Goal: Task Accomplishment & Management: Complete application form

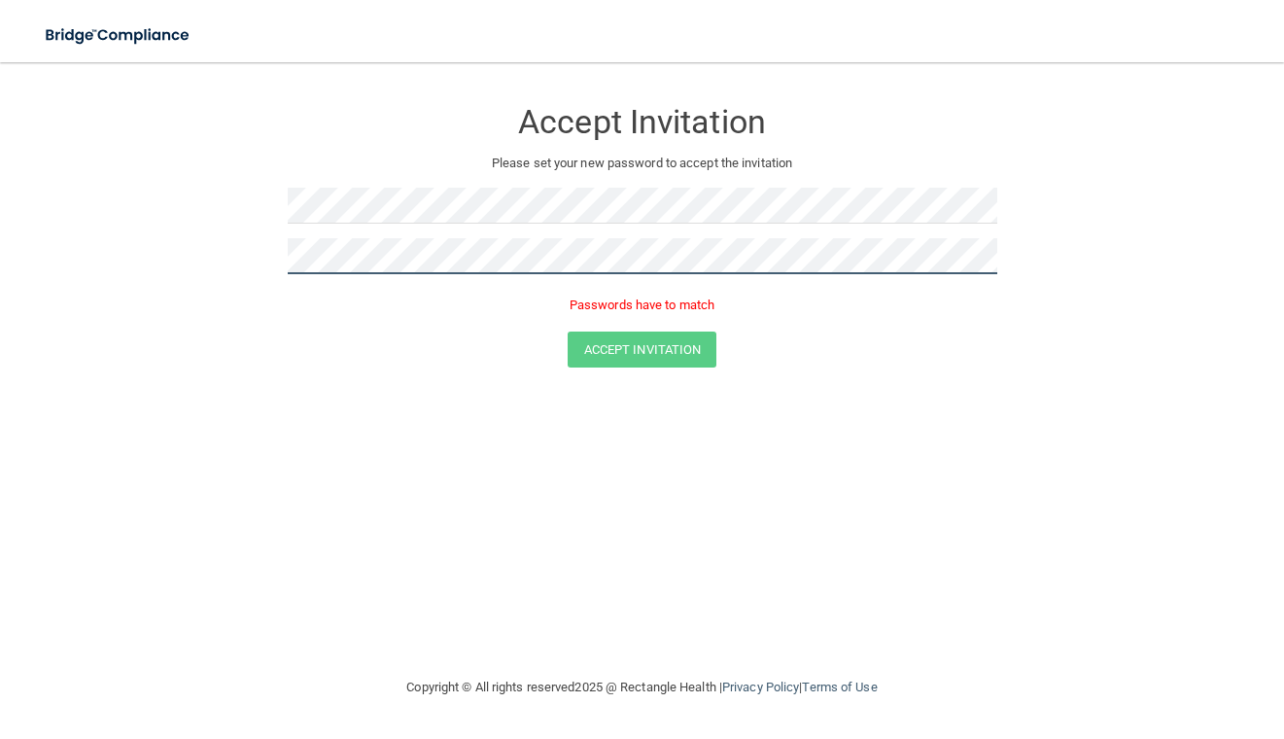
click at [568, 331] on button "Accept Invitation" at bounding box center [643, 349] width 150 height 36
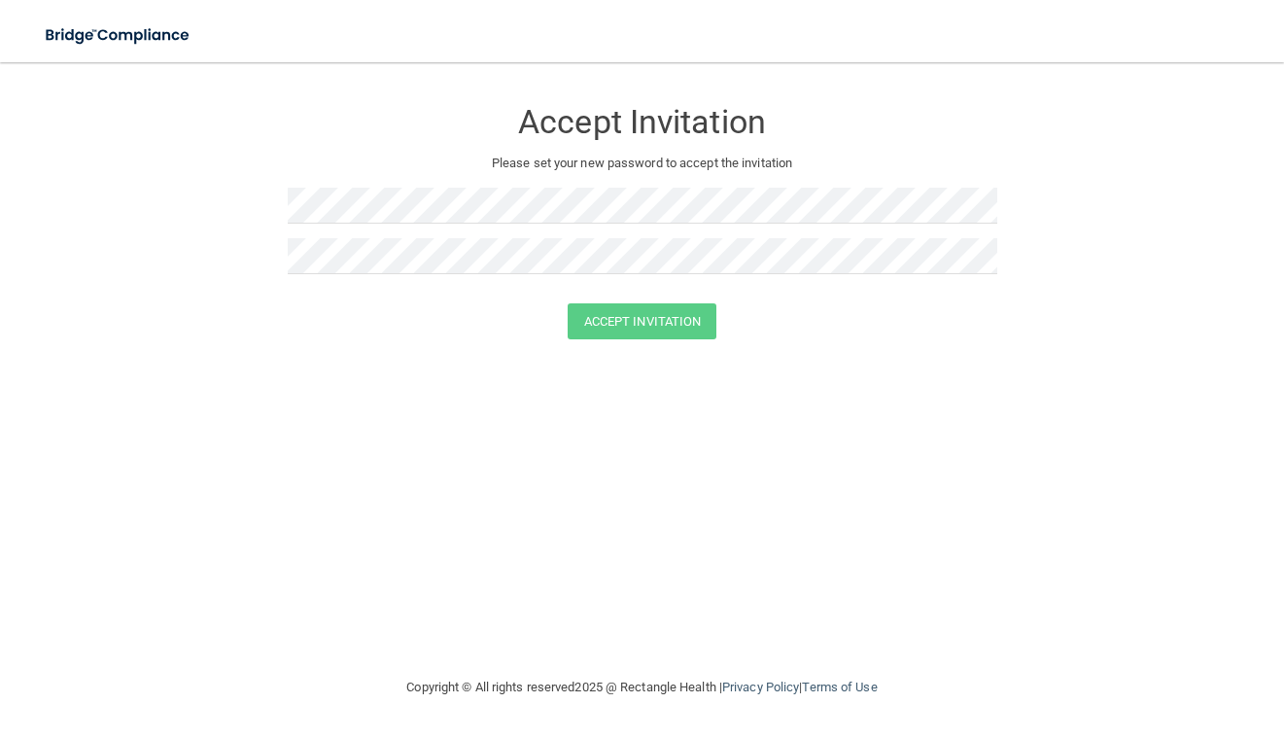
click at [624, 183] on div "Accept Invitation Please set your new password to accept the invitation" at bounding box center [642, 193] width 709 height 222
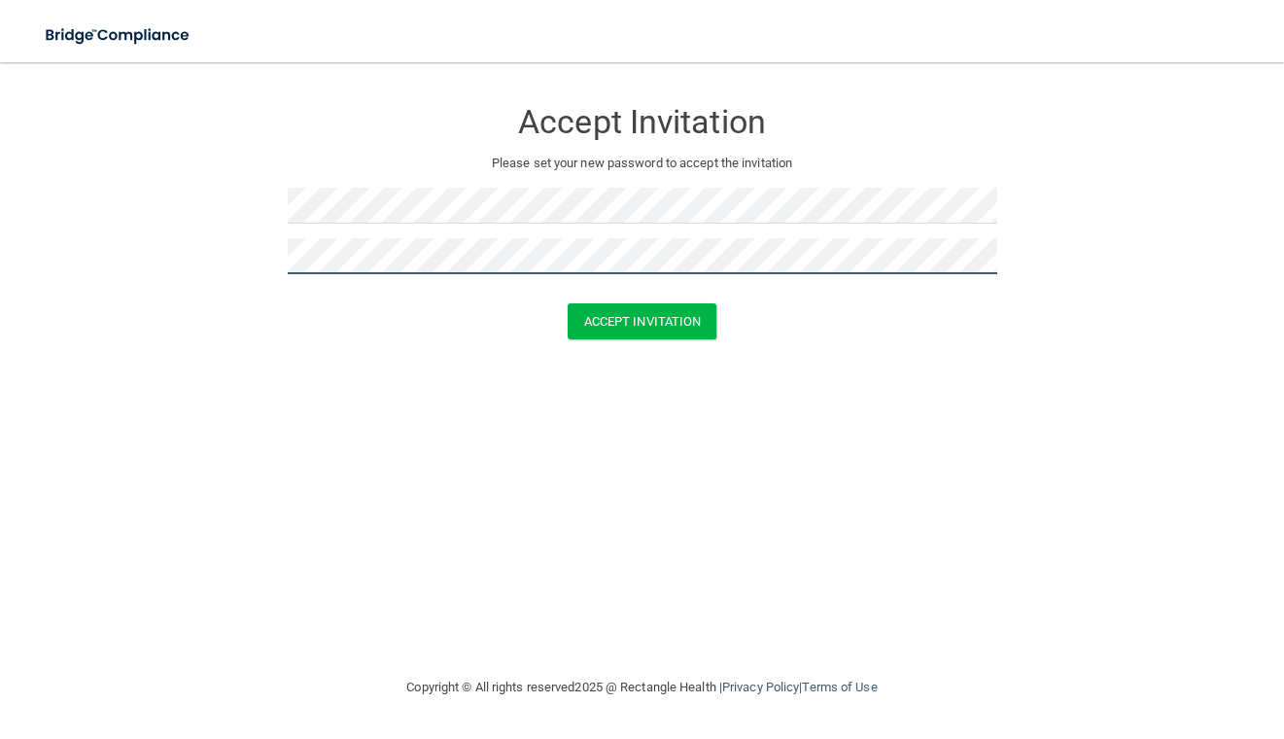
click at [568, 303] on button "Accept Invitation" at bounding box center [643, 321] width 150 height 36
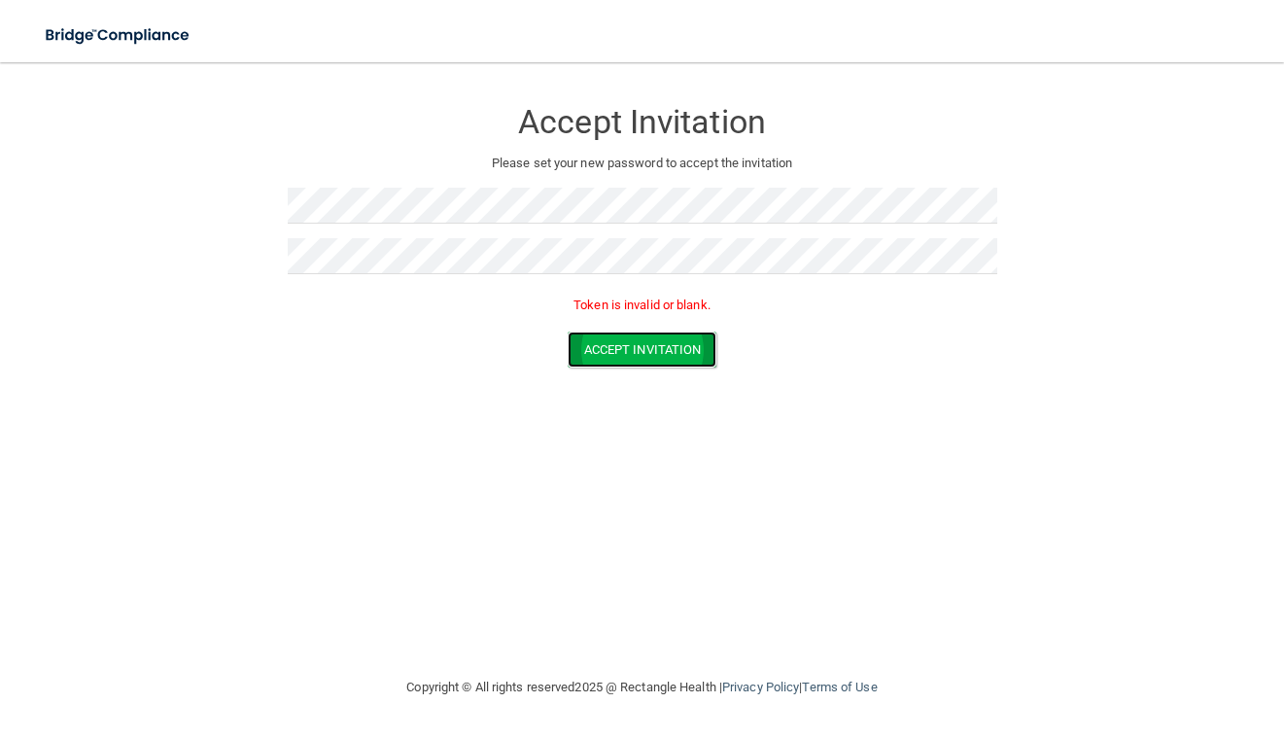
click at [646, 354] on button "Accept Invitation" at bounding box center [643, 349] width 150 height 36
click at [722, 421] on div "Accept Invitation Please set your new password to accept the invitation Token i…" at bounding box center [642, 369] width 1206 height 574
click at [623, 352] on button "Accept Invitation" at bounding box center [643, 349] width 150 height 36
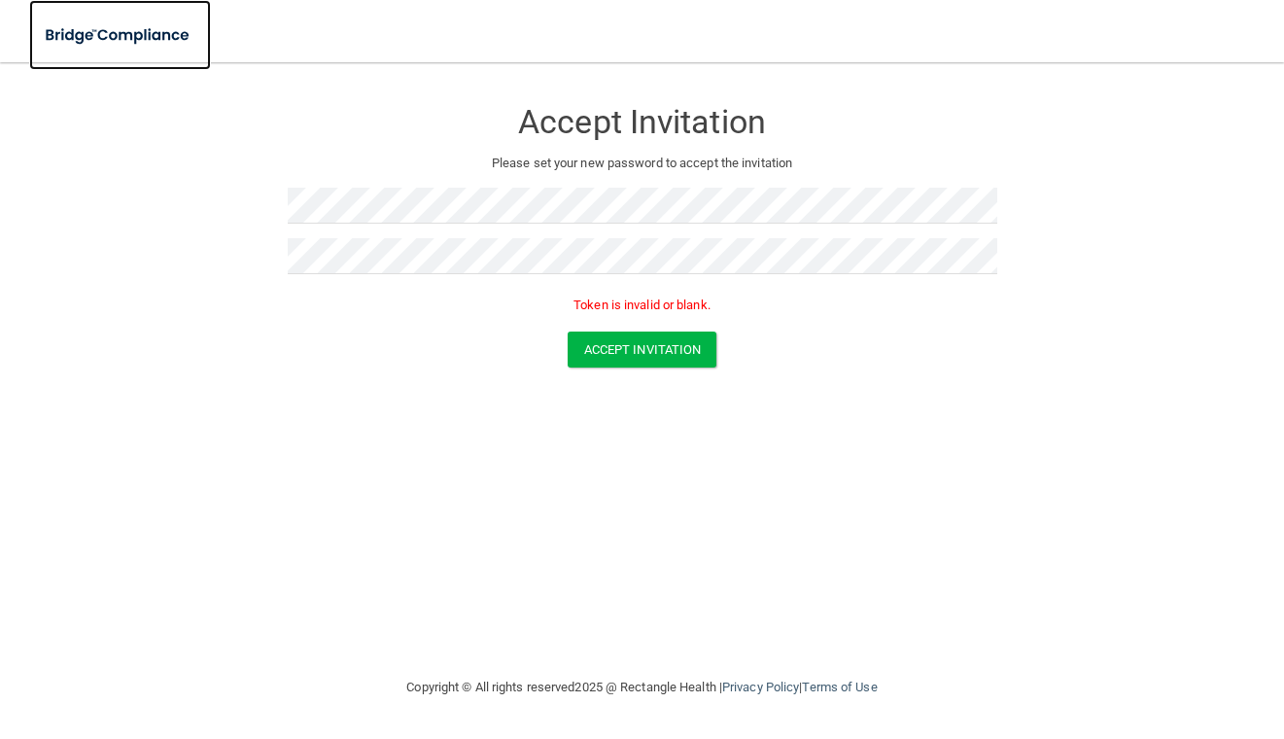
click at [165, 20] on img at bounding box center [118, 36] width 179 height 40
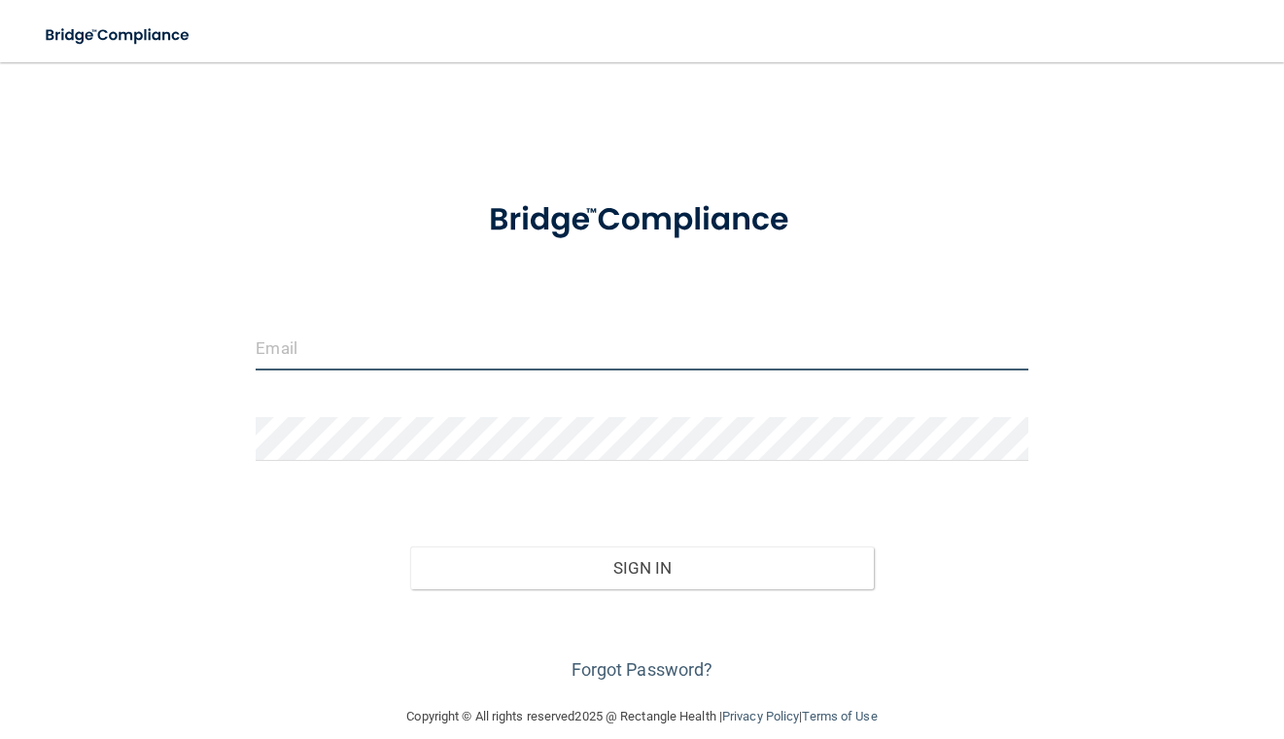
click at [549, 339] on input "email" at bounding box center [642, 349] width 772 height 44
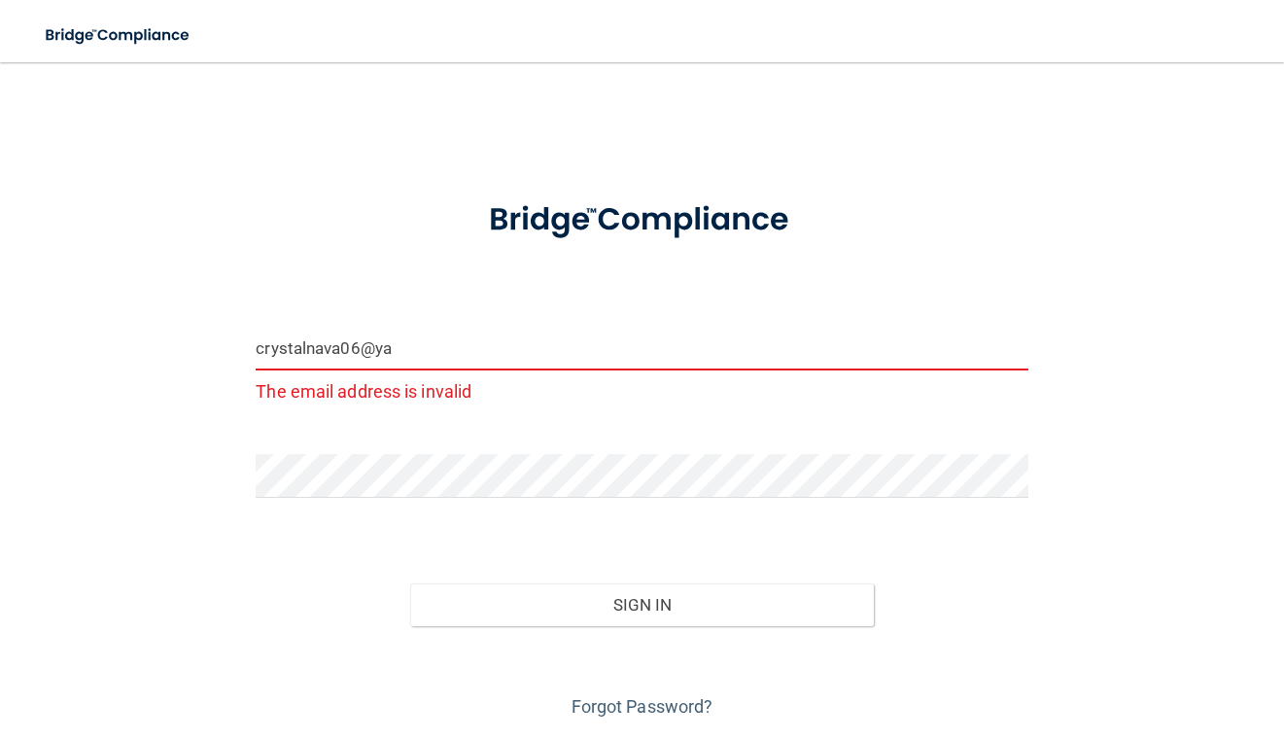
type input "crystalnava06@yahoo.com"
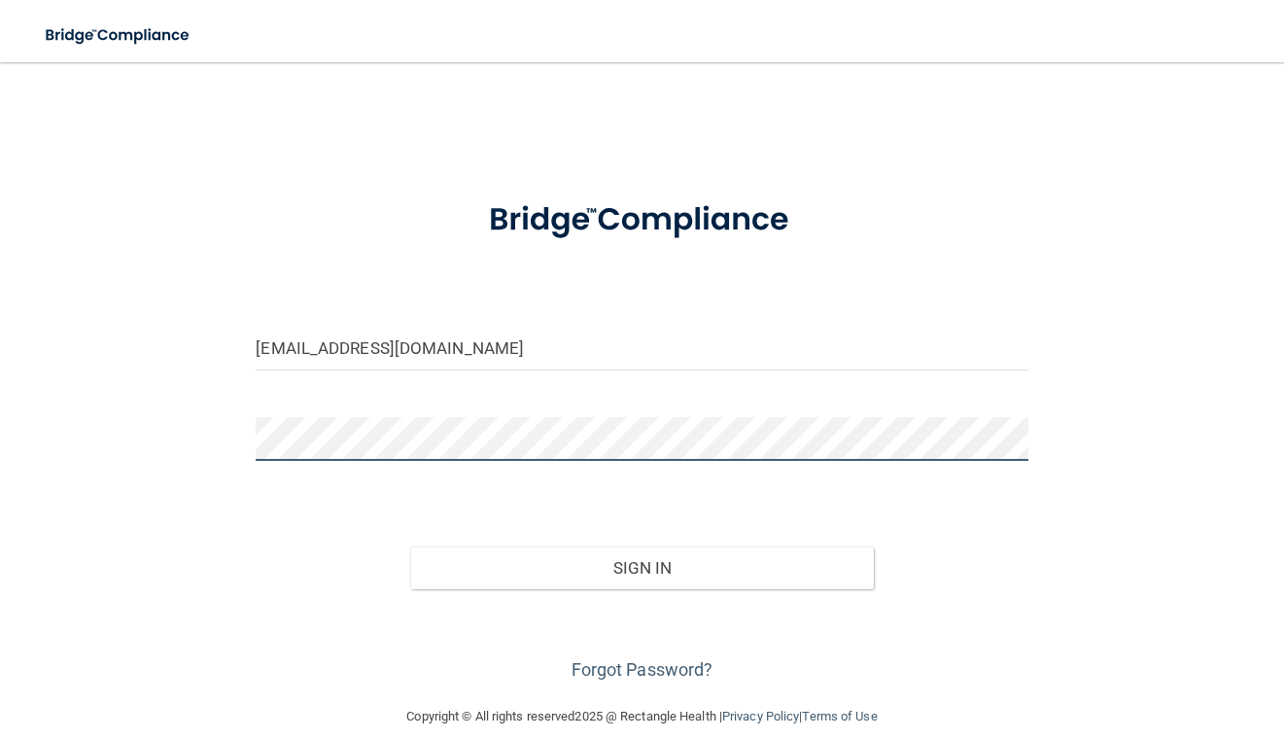
click at [410, 546] on button "Sign In" at bounding box center [642, 567] width 464 height 43
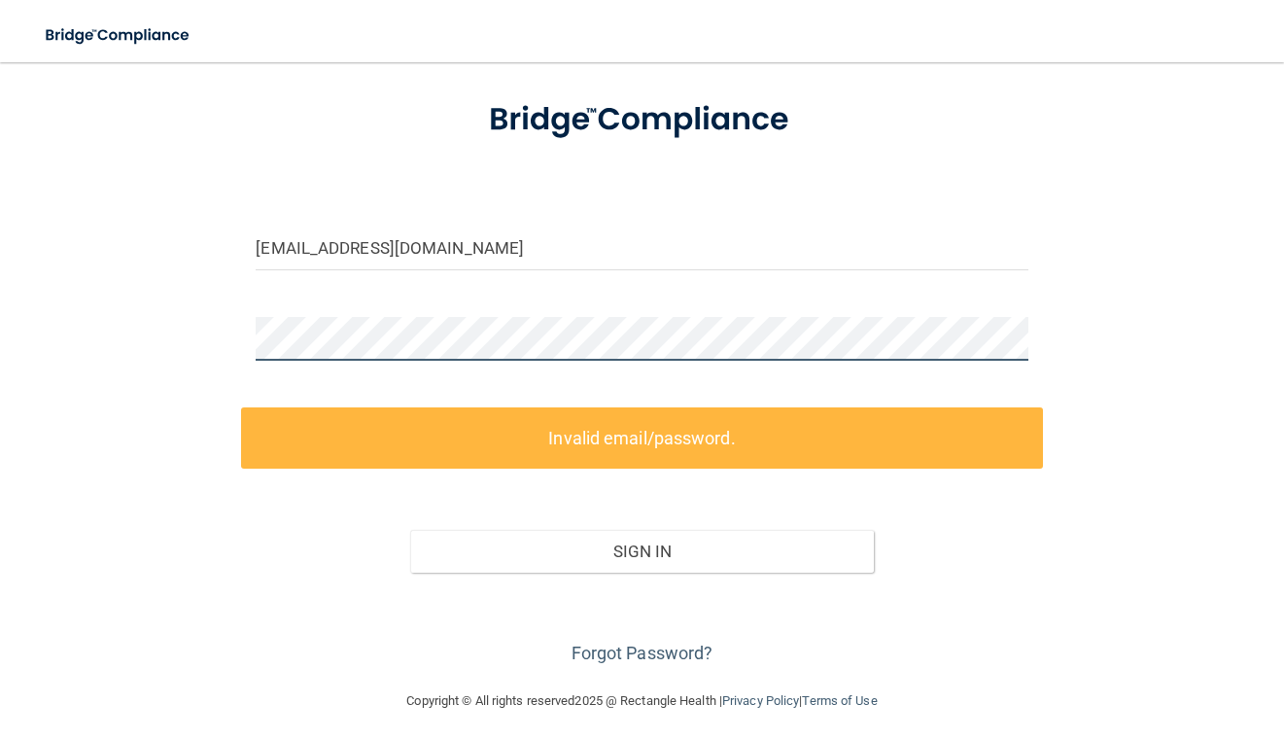
scroll to position [109, 0]
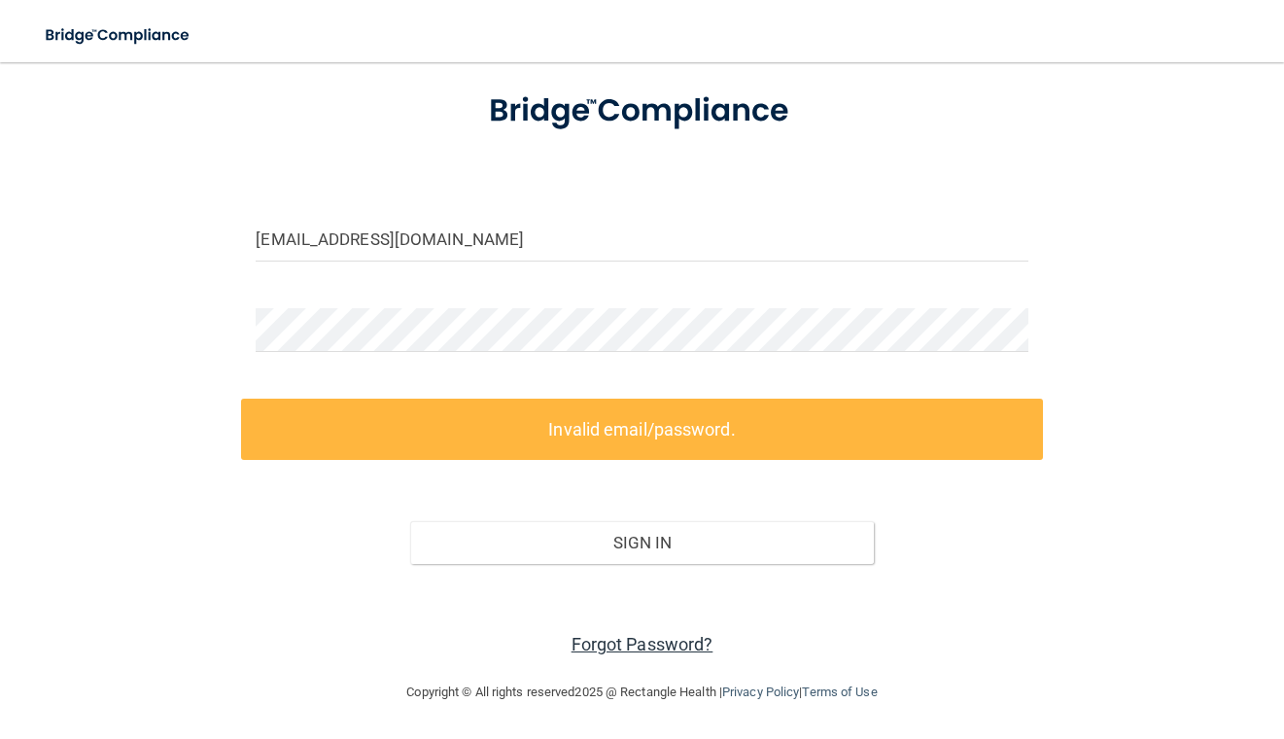
click at [690, 644] on link "Forgot Password?" at bounding box center [642, 644] width 142 height 20
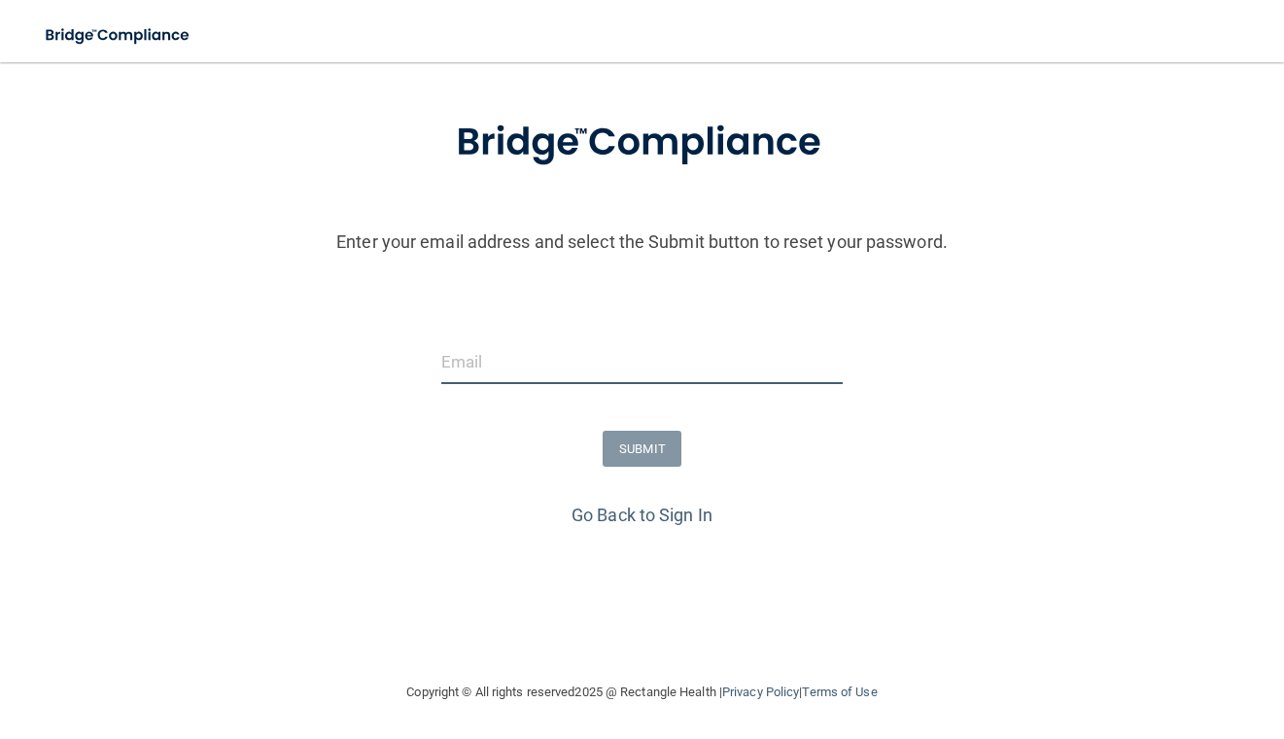
click at [626, 365] on input "email" at bounding box center [642, 362] width 402 height 44
type input "crystalnava06@gmail.com"
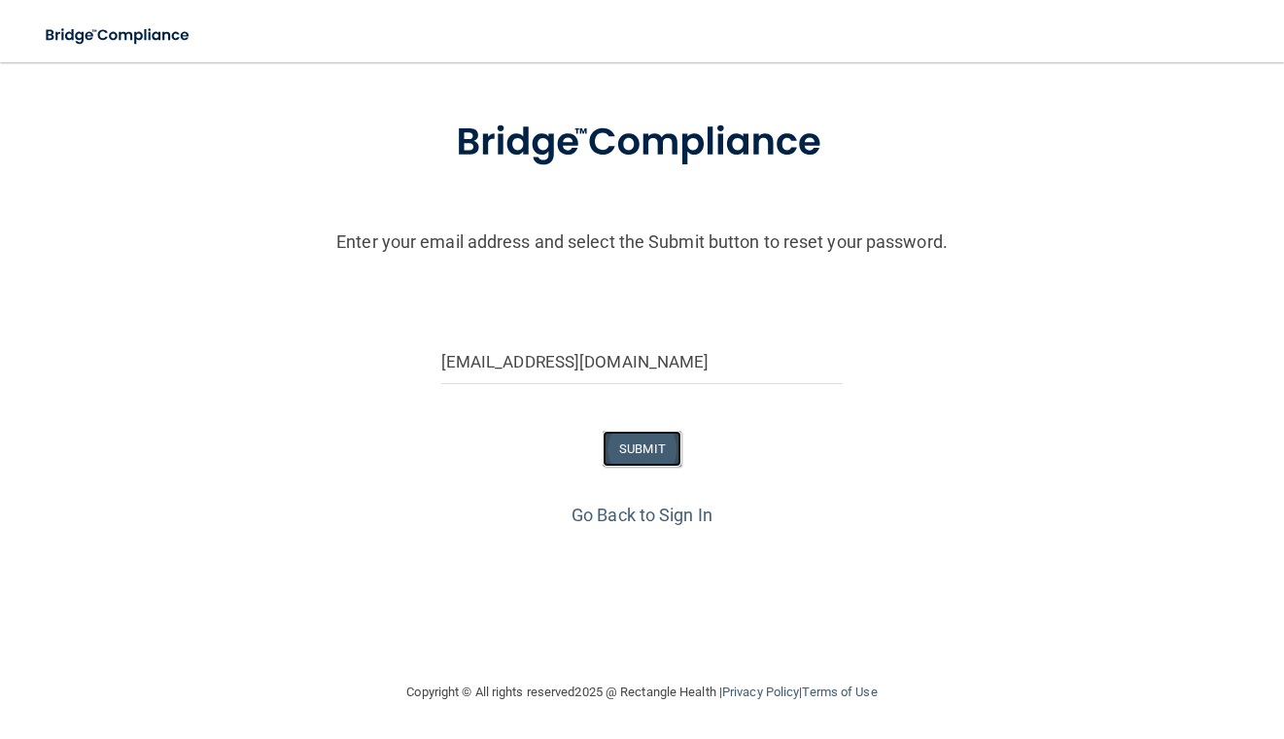
click at [651, 453] on button "SUBMIT" at bounding box center [642, 449] width 79 height 36
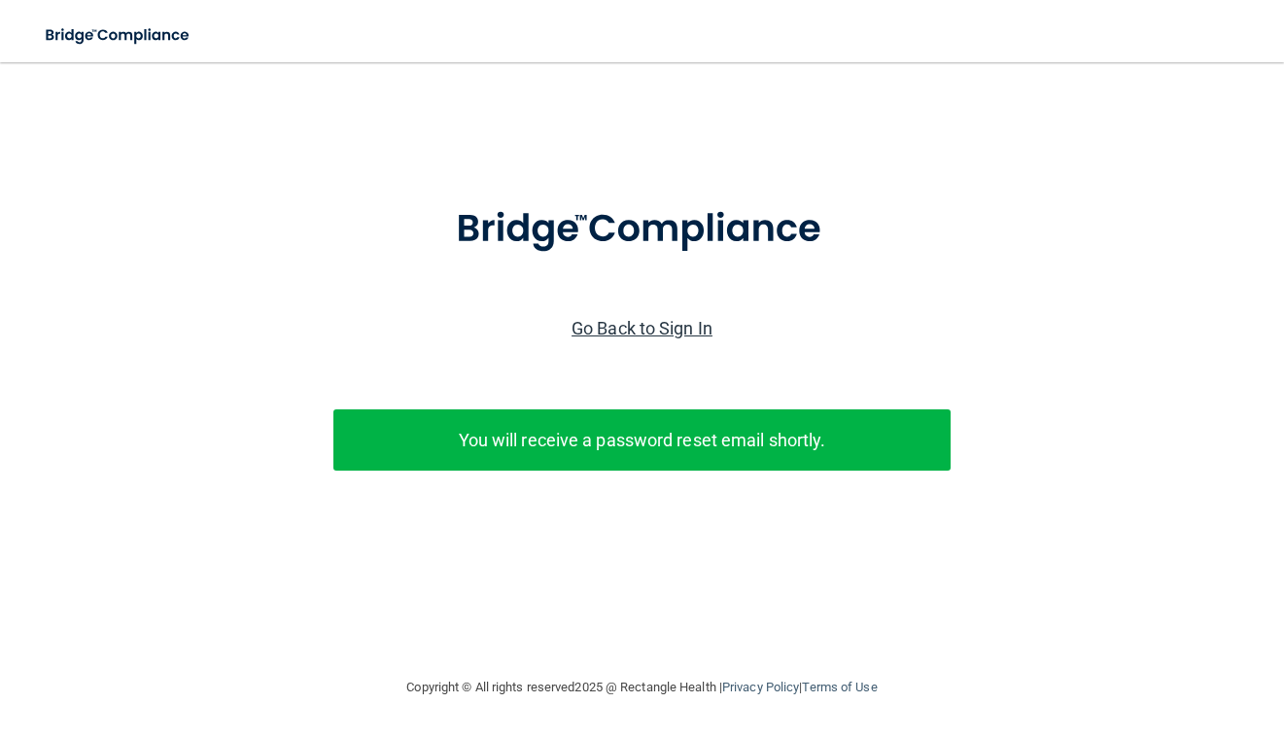
click at [673, 320] on link "Go Back to Sign In" at bounding box center [641, 328] width 141 height 20
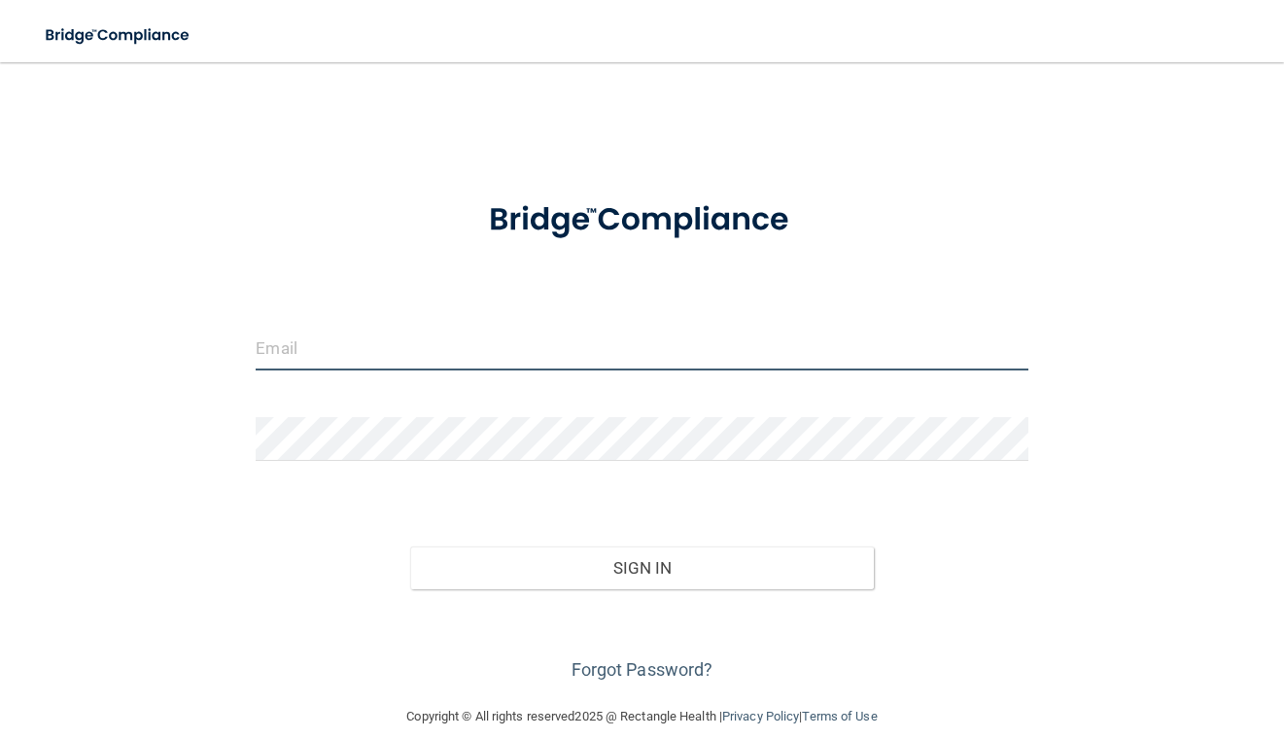
click at [607, 344] on input "email" at bounding box center [642, 349] width 772 height 44
type input "crystalnava06@gmail.com"
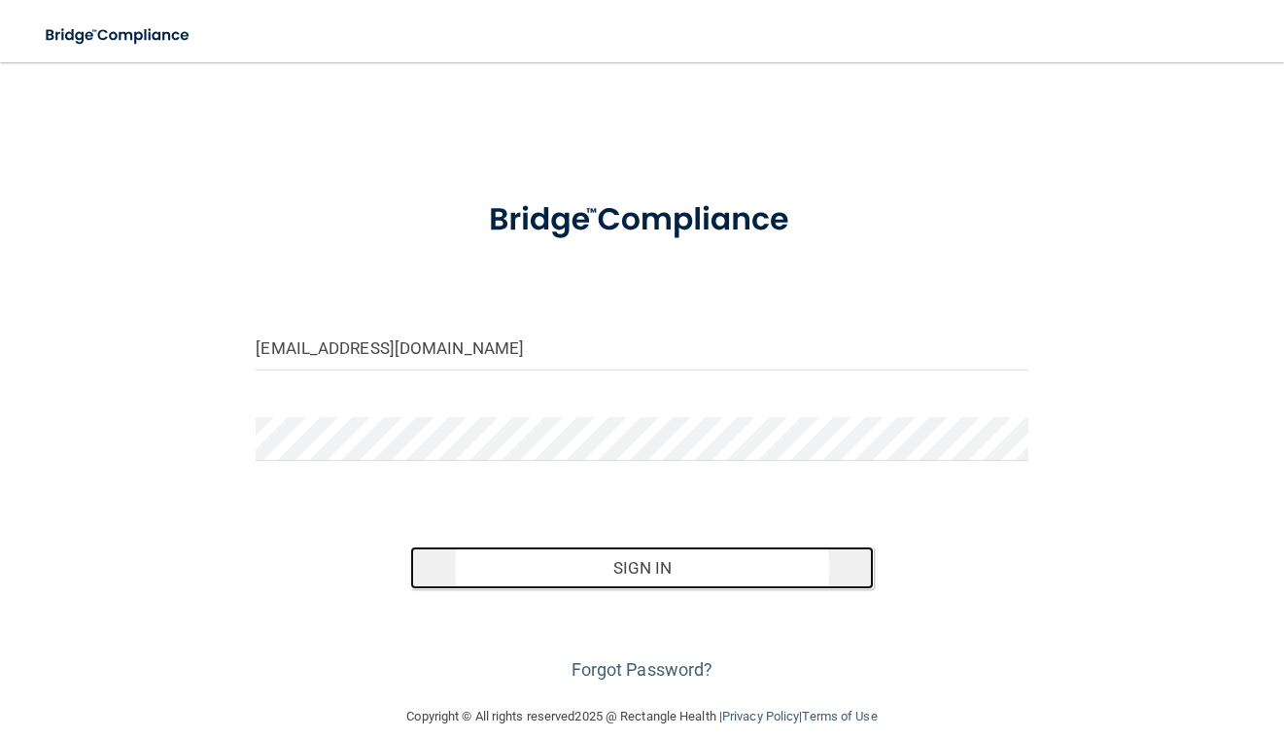
click at [587, 578] on button "Sign In" at bounding box center [642, 567] width 464 height 43
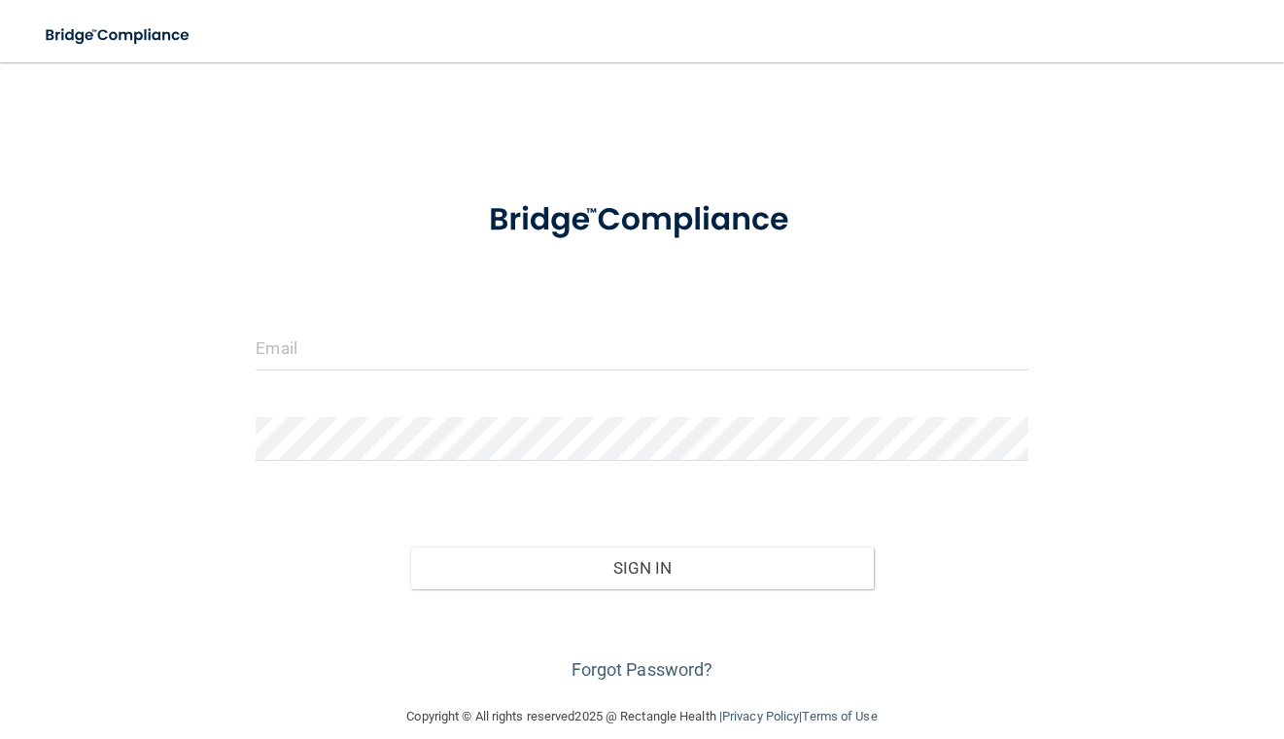
click at [492, 315] on form "Invalid email/password. You don't have permission to access that page. Sign In …" at bounding box center [642, 432] width 772 height 506
click at [485, 357] on input "email" at bounding box center [642, 349] width 772 height 44
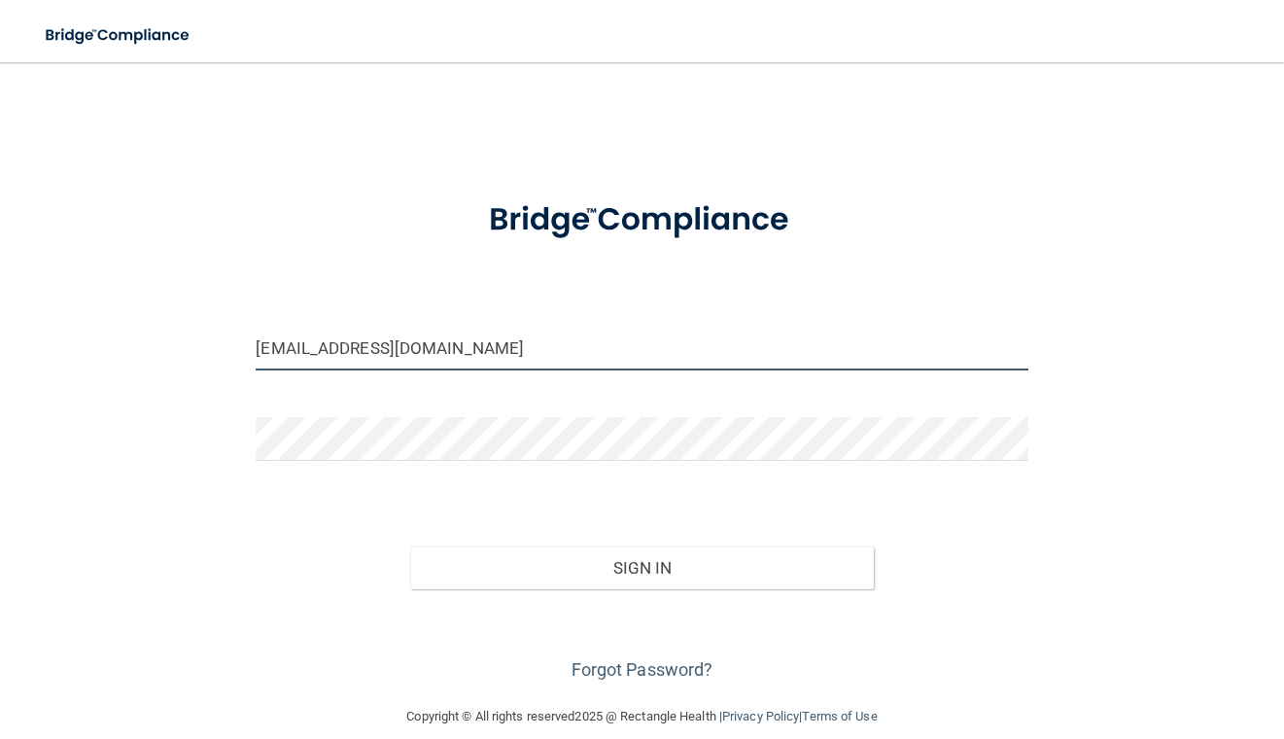
type input "[EMAIL_ADDRESS][DOMAIN_NAME]"
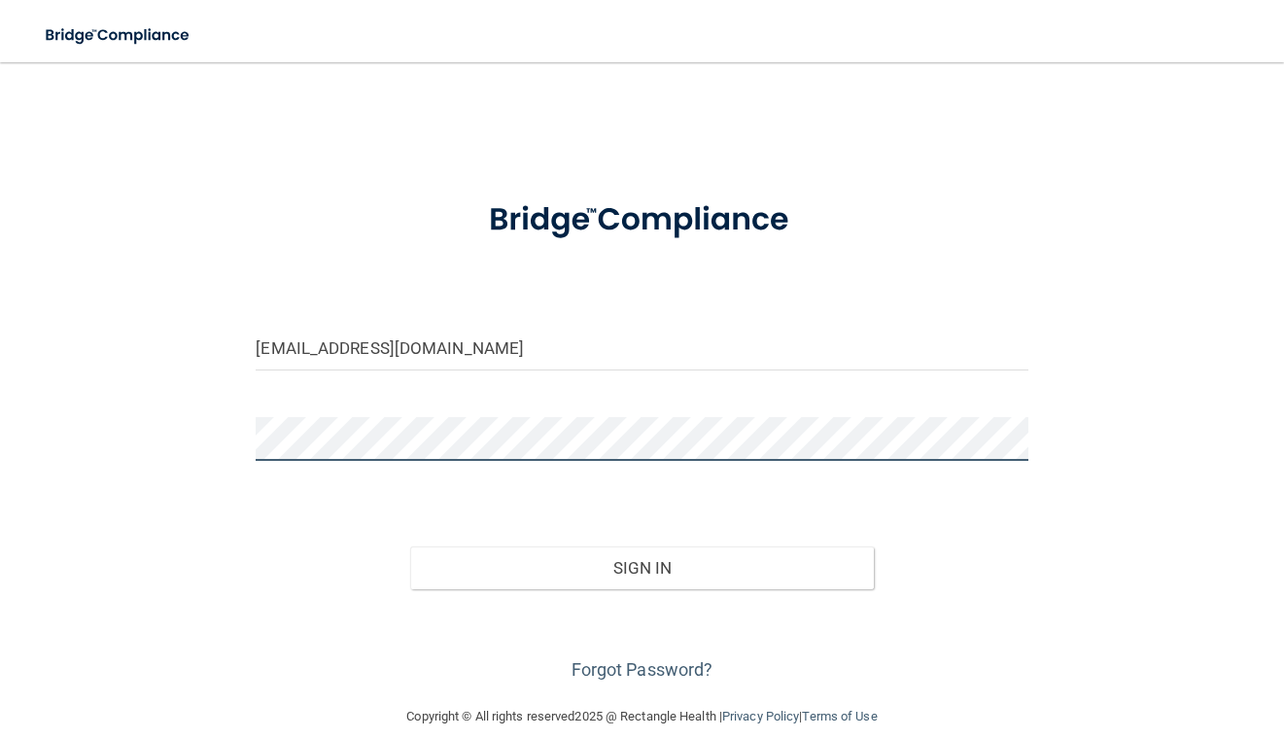
click at [410, 546] on button "Sign In" at bounding box center [642, 567] width 464 height 43
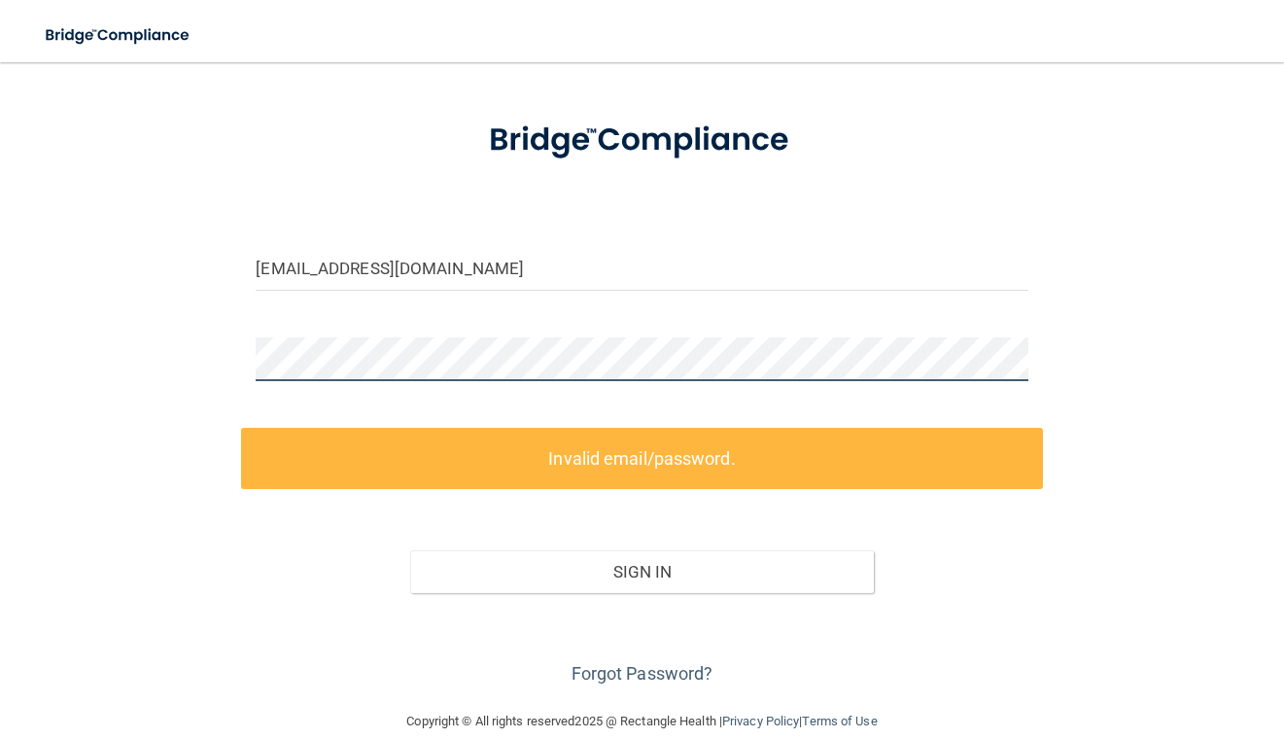
scroll to position [109, 0]
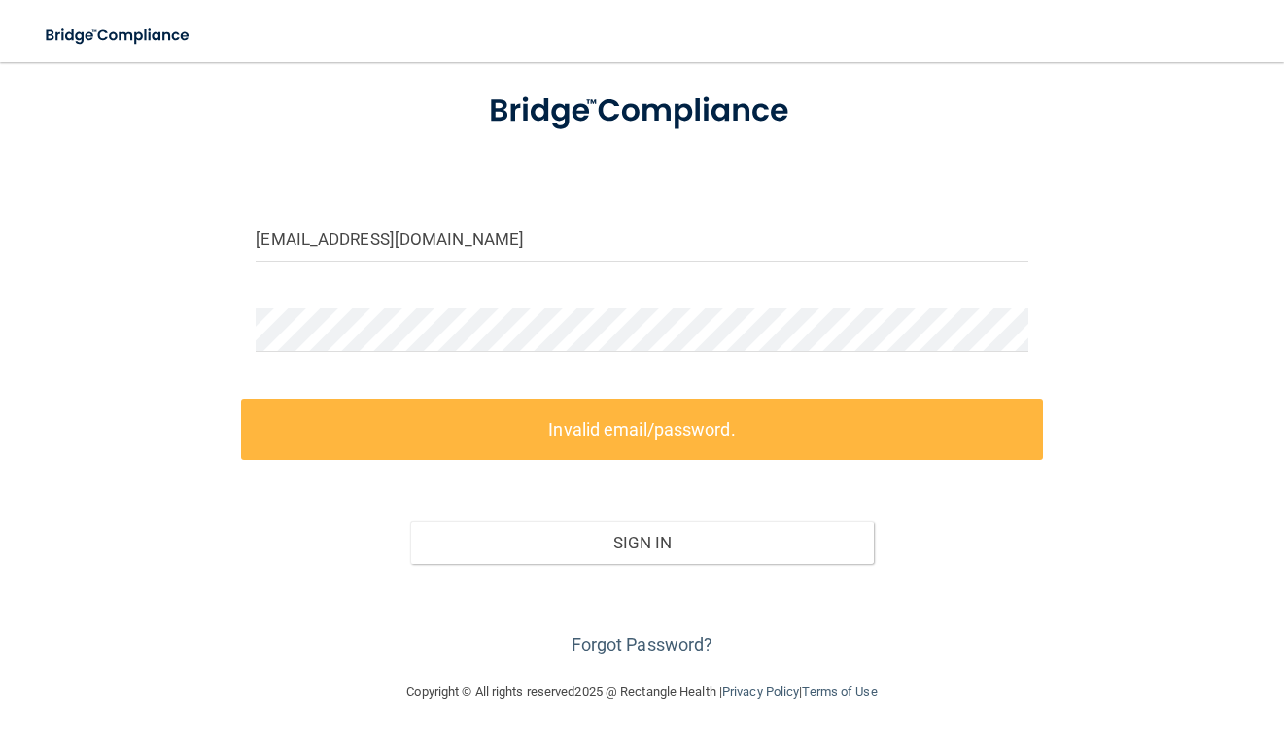
click at [673, 425] on label "Invalid email/password." at bounding box center [641, 428] width 801 height 61
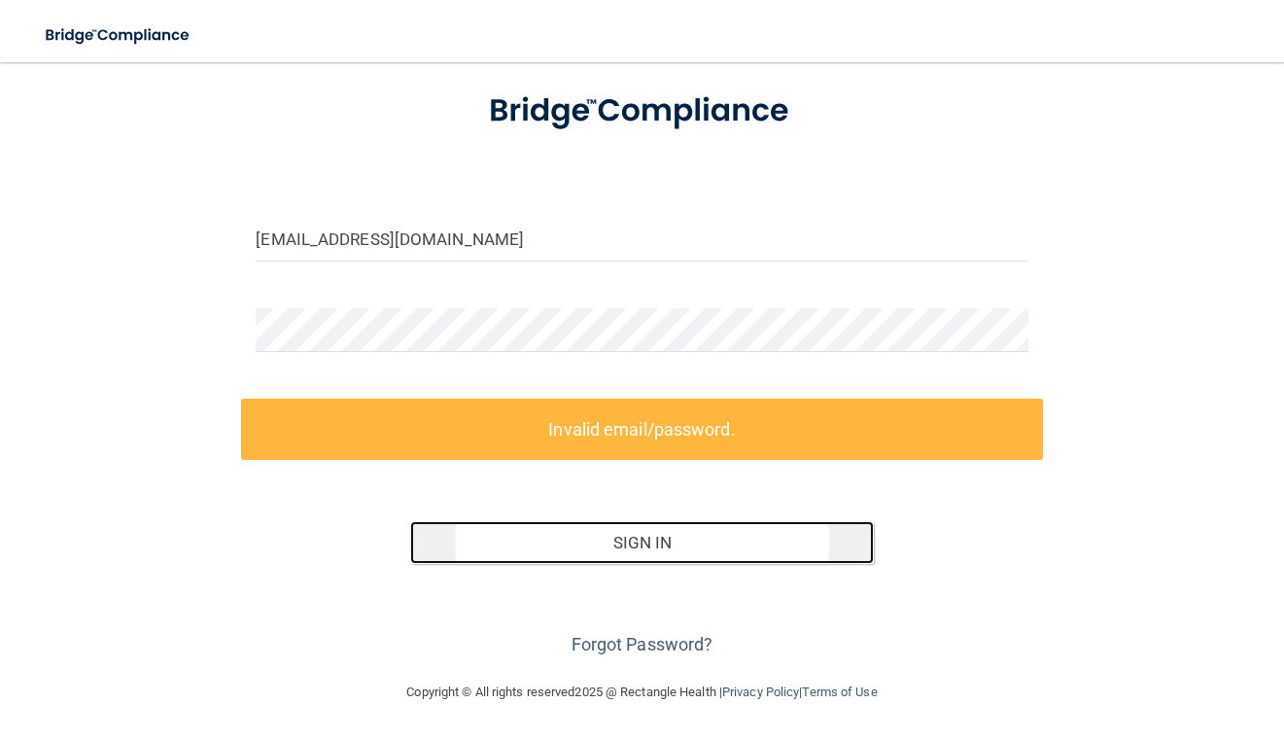
click at [589, 549] on button "Sign In" at bounding box center [642, 542] width 464 height 43
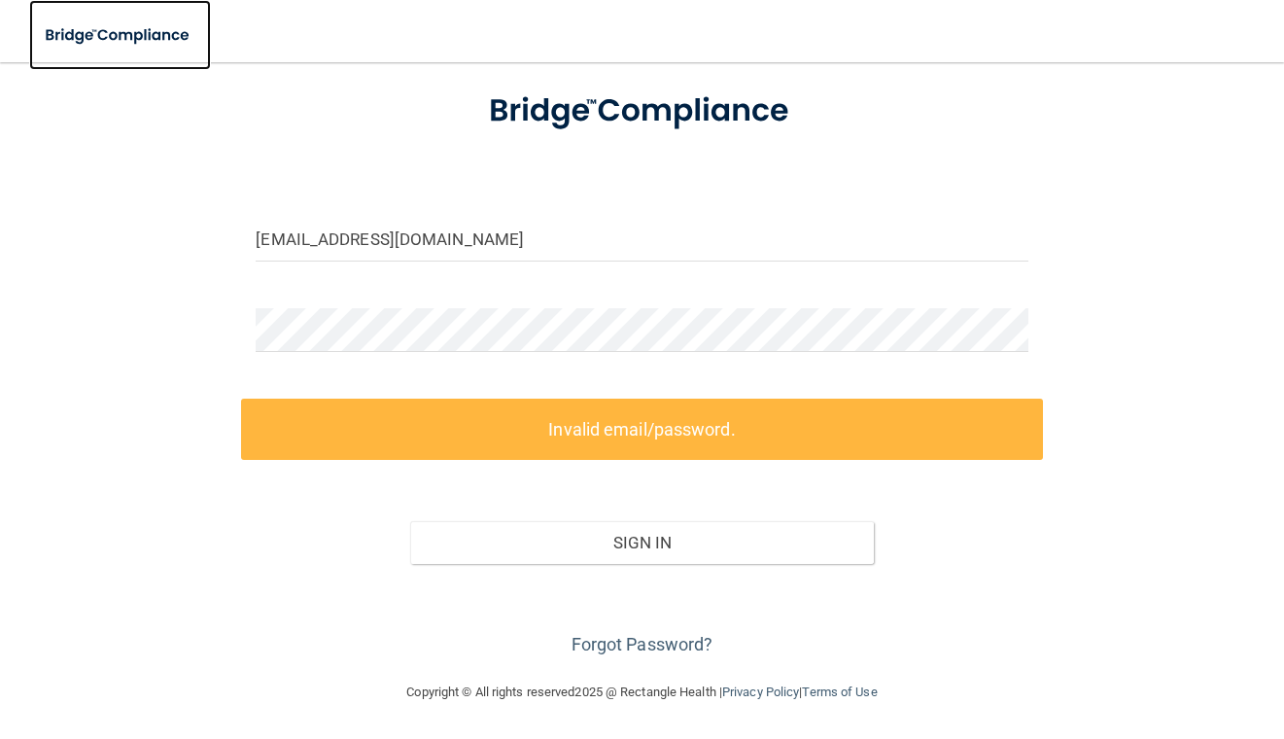
click at [181, 29] on img at bounding box center [118, 36] width 179 height 40
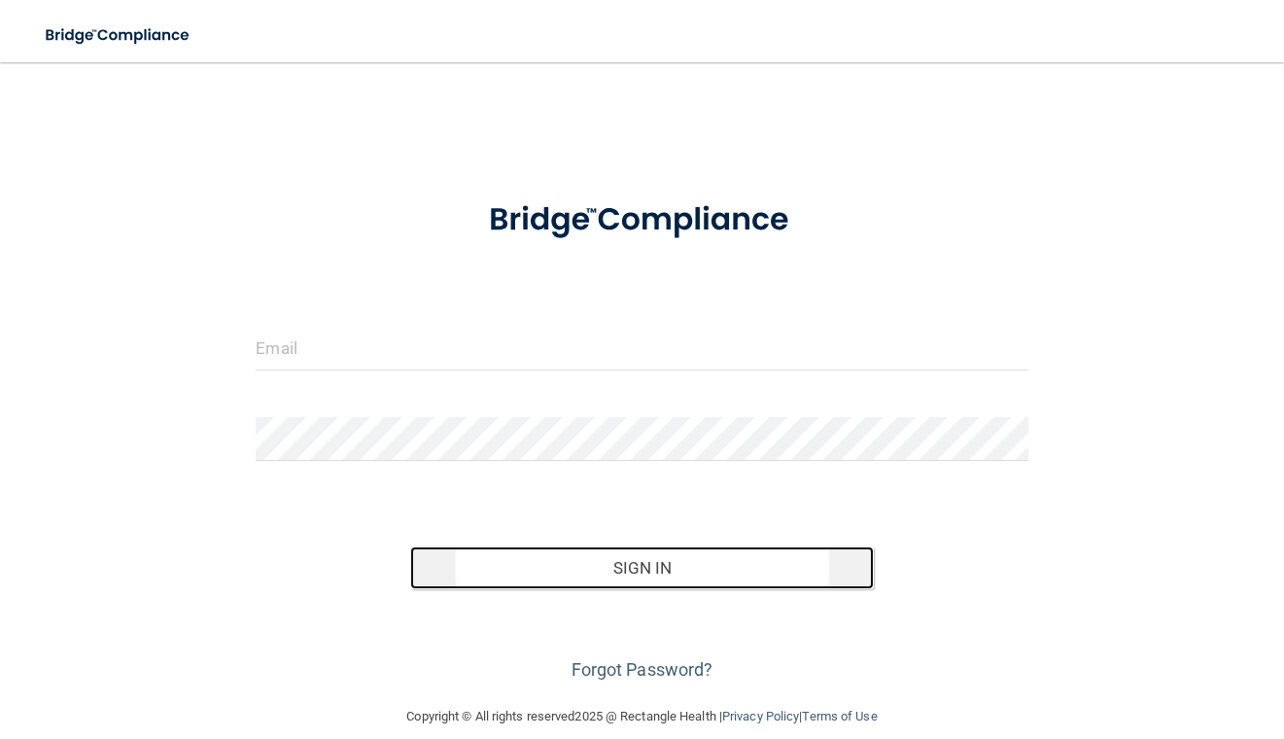
click at [666, 552] on button "Sign In" at bounding box center [642, 567] width 464 height 43
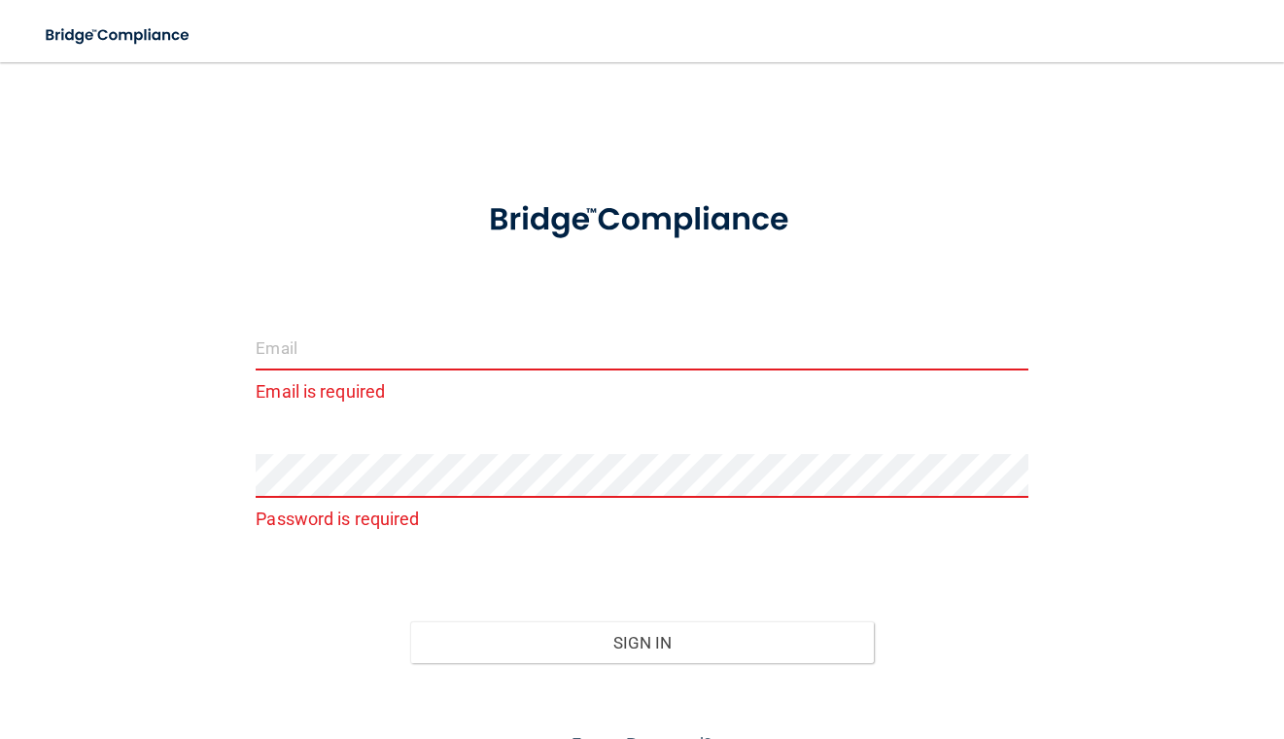
click at [563, 336] on input "email" at bounding box center [642, 349] width 772 height 44
type input "crystalnava06@gmail.com"
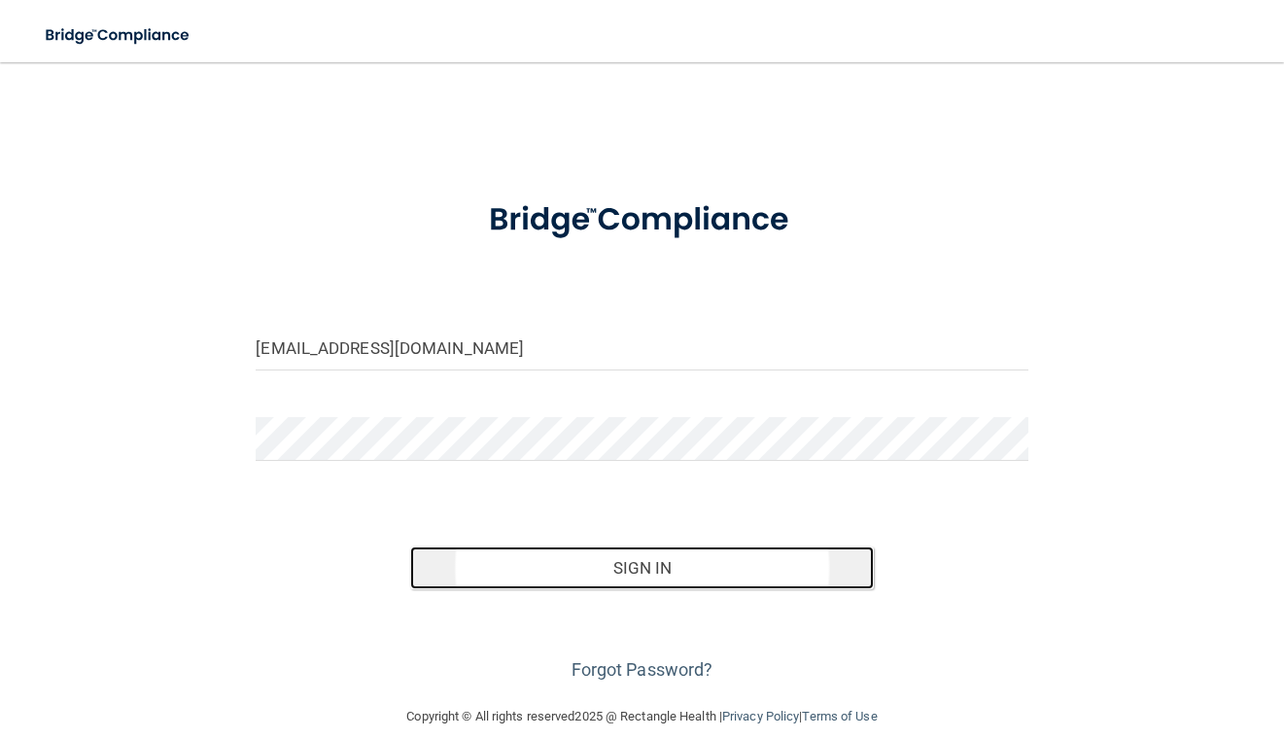
click at [573, 555] on button "Sign In" at bounding box center [642, 567] width 464 height 43
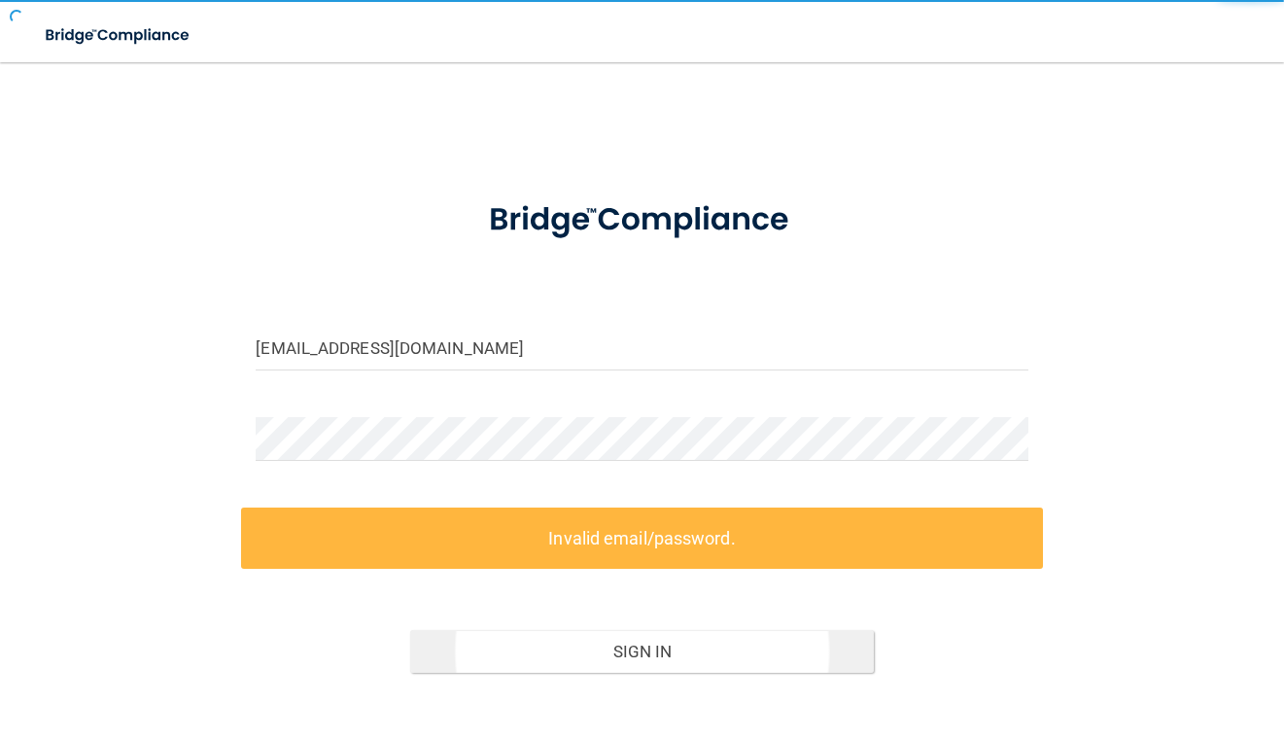
click at [573, 555] on label "Invalid email/password." at bounding box center [641, 537] width 801 height 61
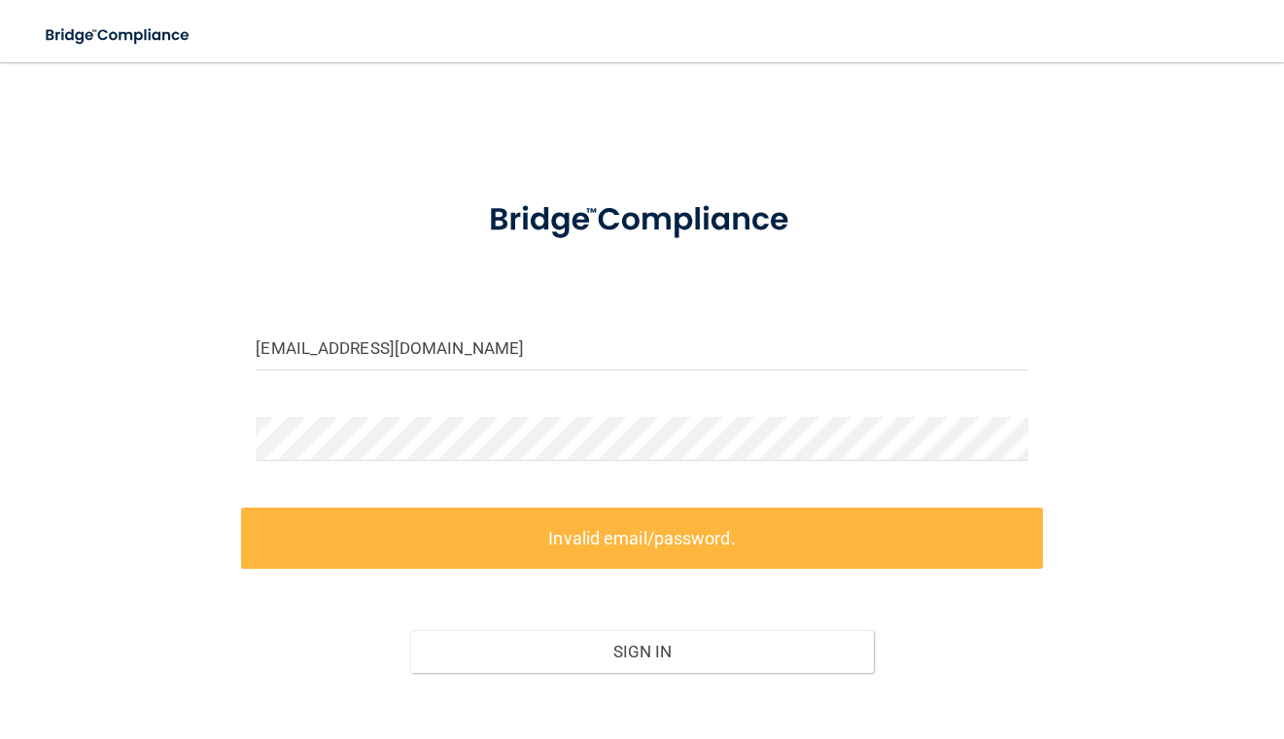
click at [573, 548] on label "Invalid email/password." at bounding box center [641, 537] width 801 height 61
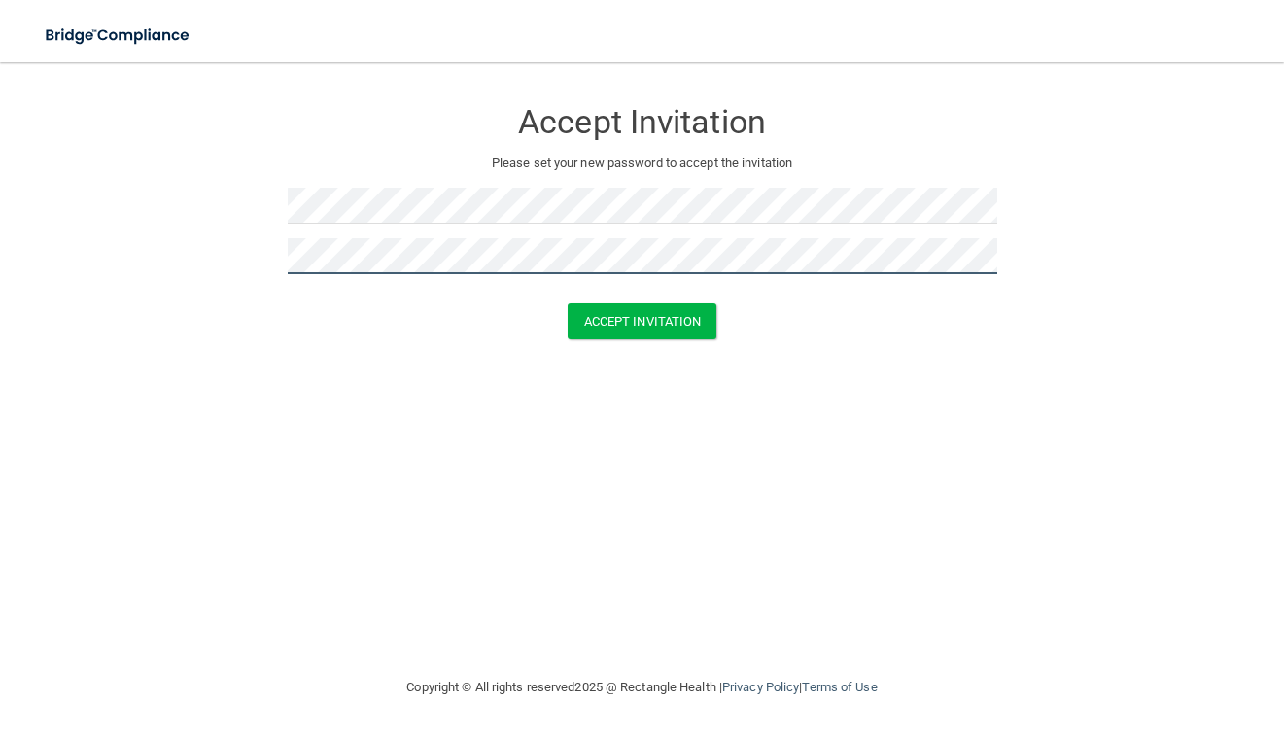
click at [568, 303] on button "Accept Invitation" at bounding box center [643, 321] width 150 height 36
click at [568, 331] on button "Accept Invitation" at bounding box center [643, 349] width 150 height 36
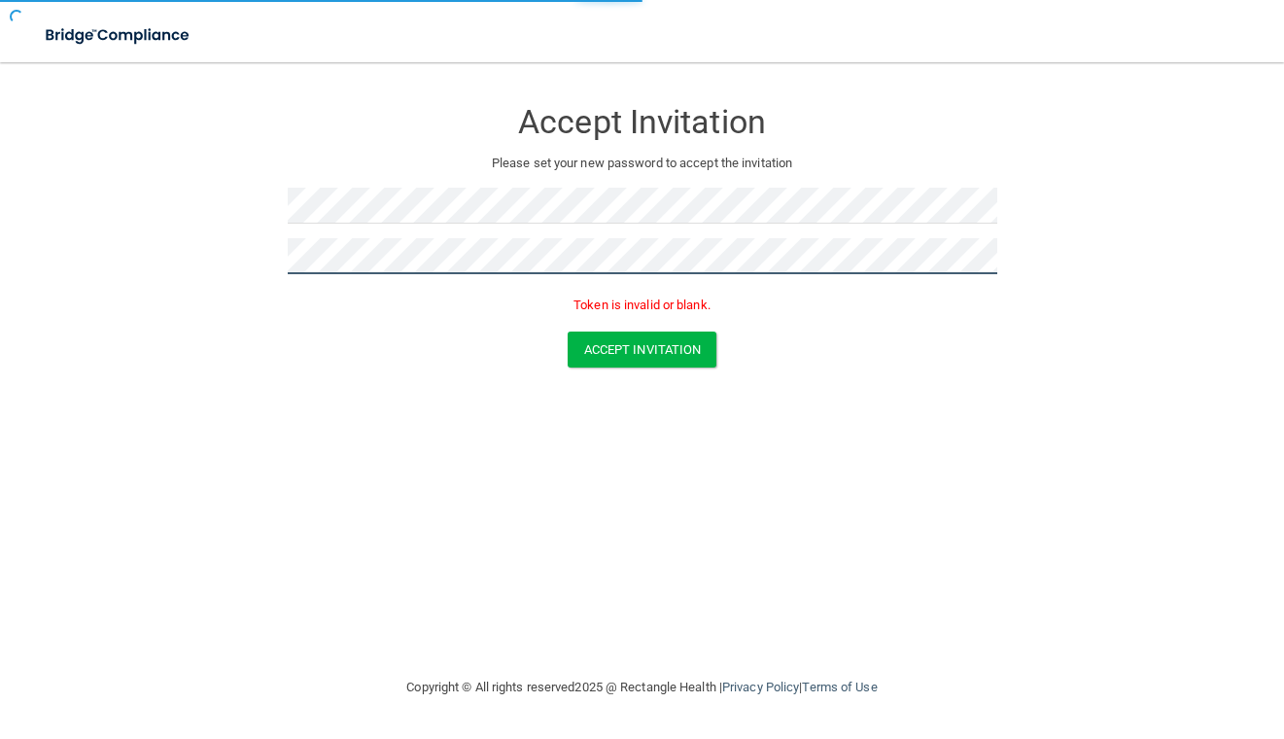
click at [568, 331] on button "Accept Invitation" at bounding box center [643, 349] width 150 height 36
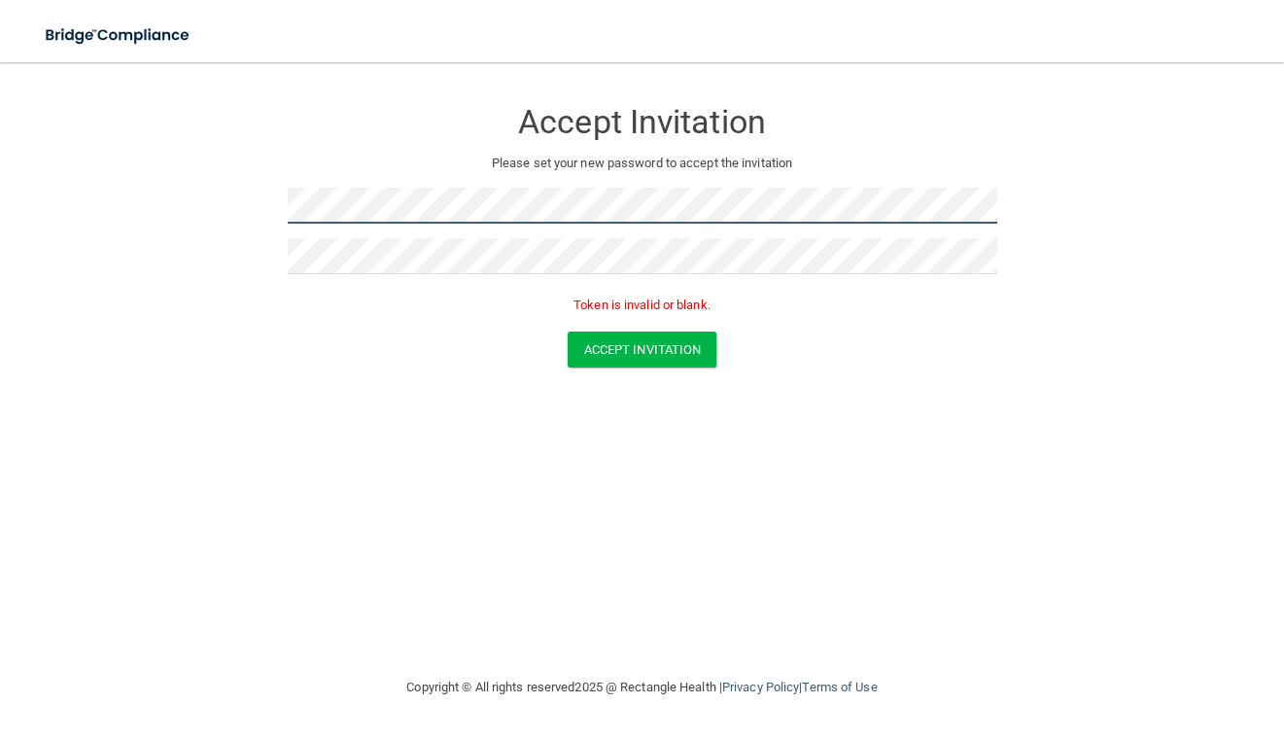
click at [173, 205] on form "Accept Invitation Please set your new password to accept the invitation Token i…" at bounding box center [642, 236] width 1206 height 309
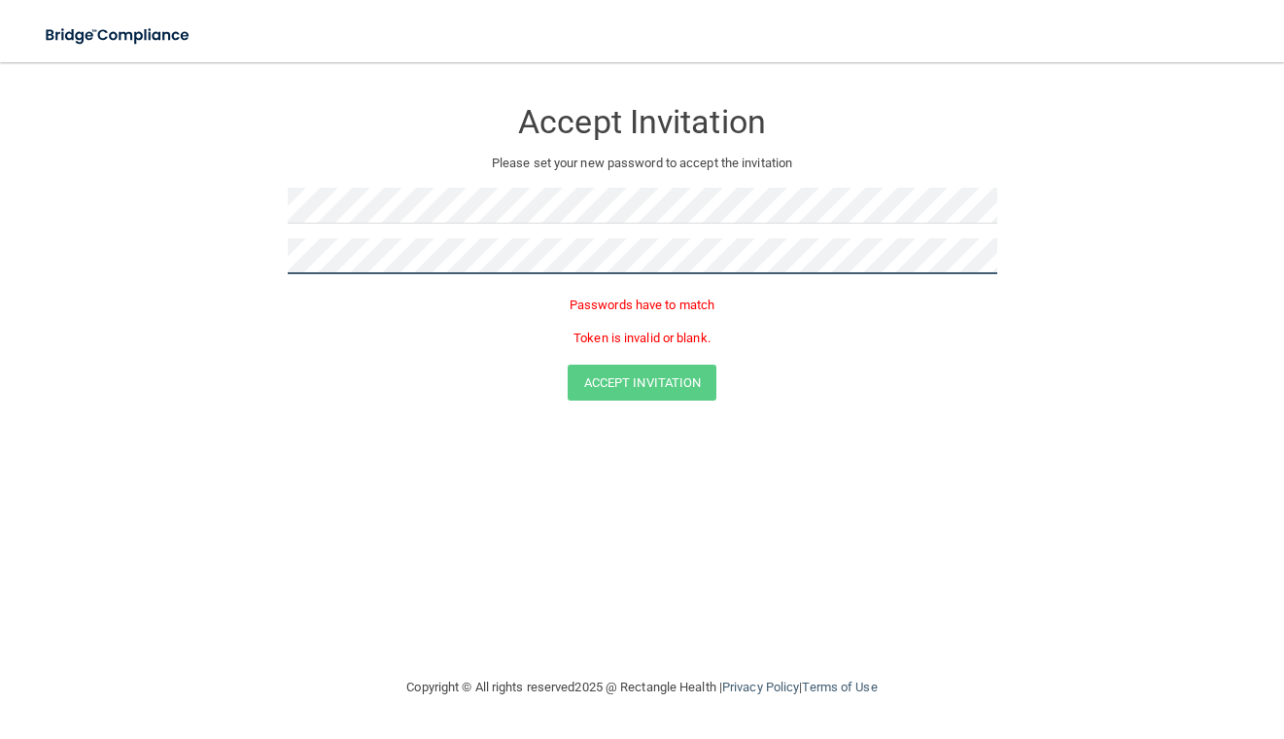
click at [568, 364] on button "Accept Invitation" at bounding box center [643, 382] width 150 height 36
